Goal: Information Seeking & Learning: Learn about a topic

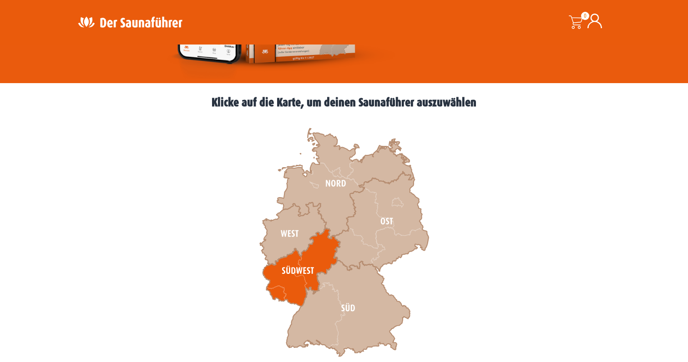
click at [312, 259] on icon at bounding box center [301, 268] width 77 height 78
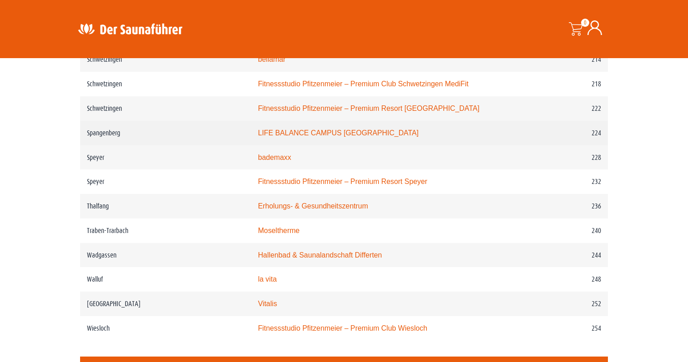
scroll to position [1807, 0]
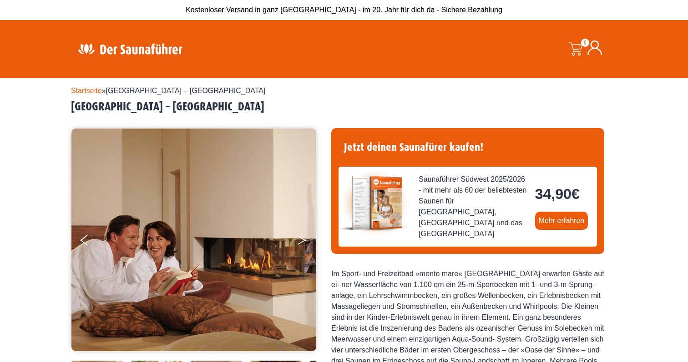
click at [301, 238] on icon "Next" at bounding box center [301, 238] width 8 height 5
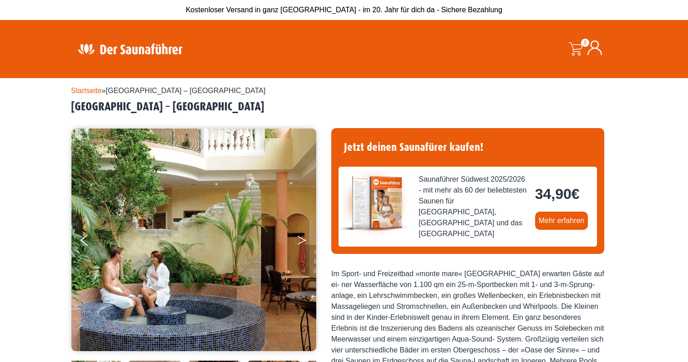
click at [301, 238] on icon "Next" at bounding box center [301, 238] width 8 height 5
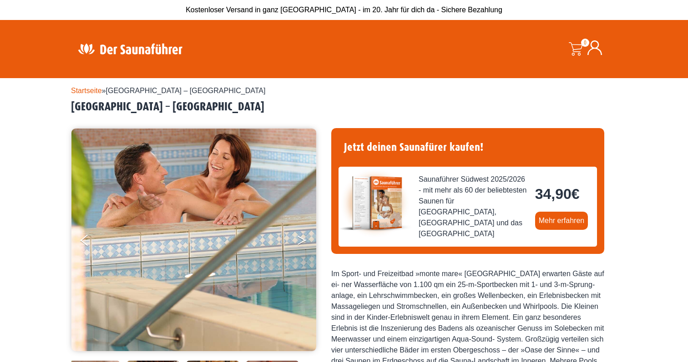
click at [301, 238] on icon "Next" at bounding box center [301, 238] width 8 height 5
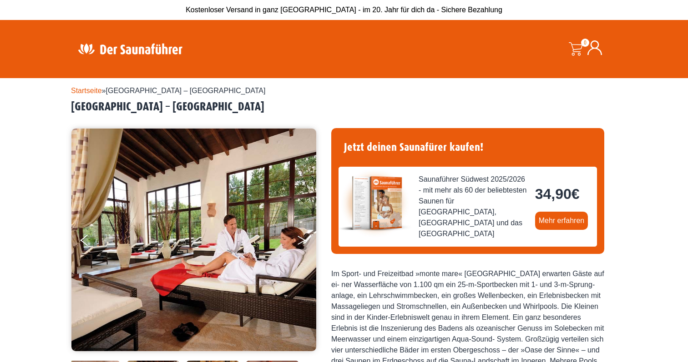
click at [301, 238] on icon "Next" at bounding box center [301, 238] width 8 height 5
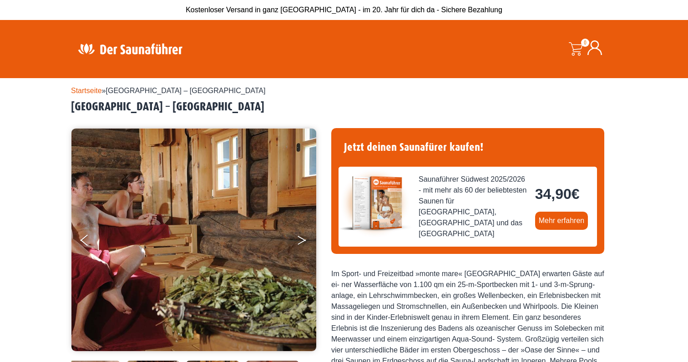
click at [301, 238] on icon "Next" at bounding box center [301, 238] width 8 height 5
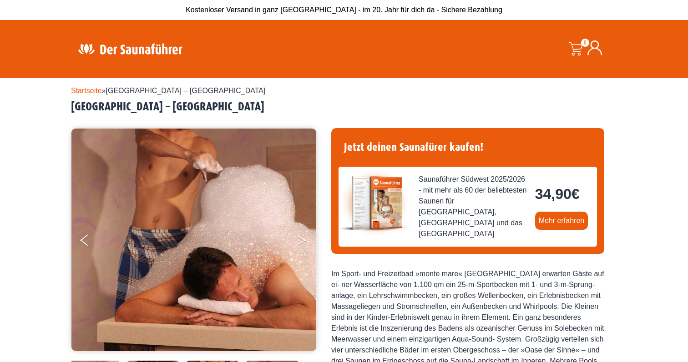
click at [301, 238] on icon "Next" at bounding box center [301, 238] width 8 height 5
click at [301, 239] on button "Next" at bounding box center [307, 242] width 23 height 23
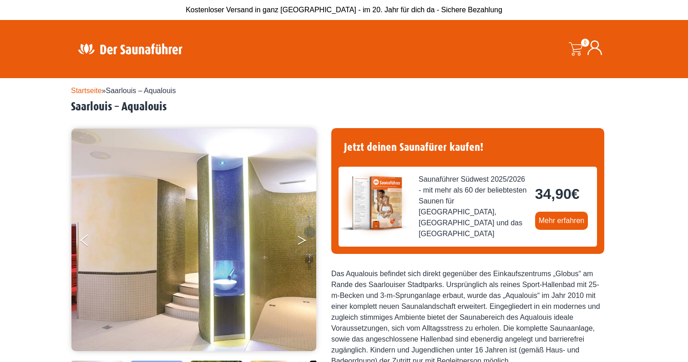
click at [301, 241] on button "Next" at bounding box center [307, 242] width 23 height 23
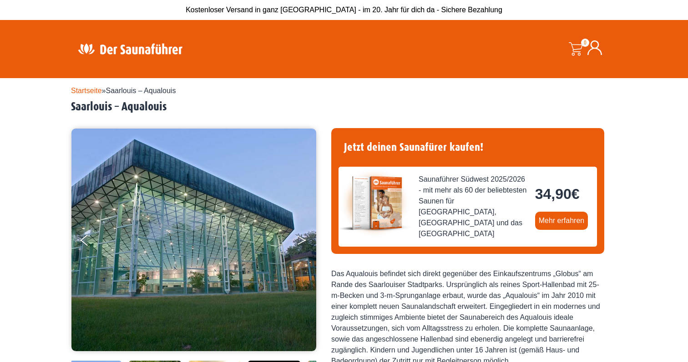
click at [301, 241] on button "Next" at bounding box center [307, 242] width 23 height 23
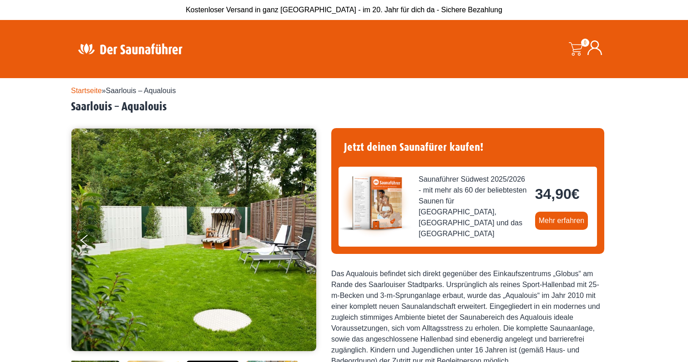
click at [301, 241] on button "Next" at bounding box center [307, 242] width 23 height 23
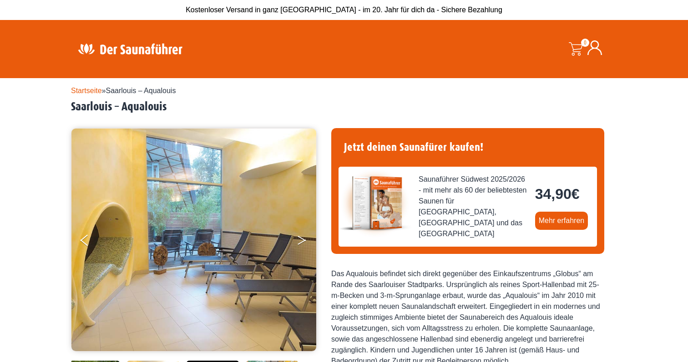
click at [301, 241] on button "Next" at bounding box center [307, 242] width 23 height 23
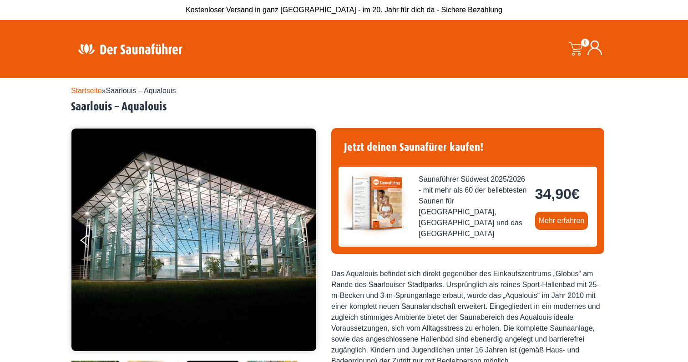
click at [301, 241] on button "Next" at bounding box center [307, 242] width 23 height 23
